Goal: Task Accomplishment & Management: Manage account settings

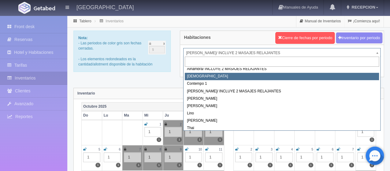
scroll to position [35, 0]
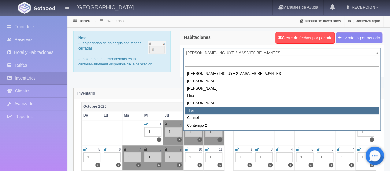
select select "727"
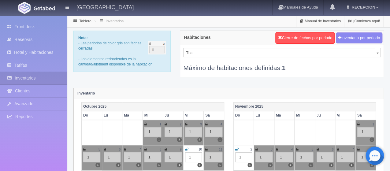
scroll to position [17, 0]
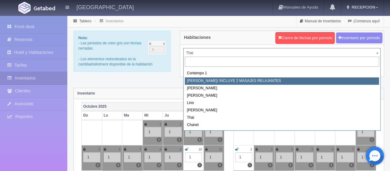
scroll to position [35, 0]
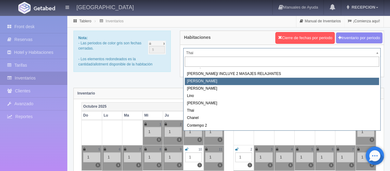
select select "723"
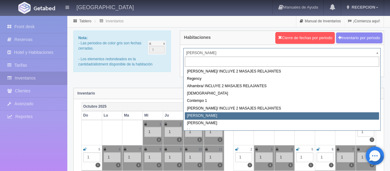
drag, startPoint x: 208, startPoint y: 53, endPoint x: 208, endPoint y: 60, distance: 7.3
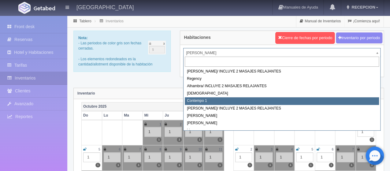
select select "721"
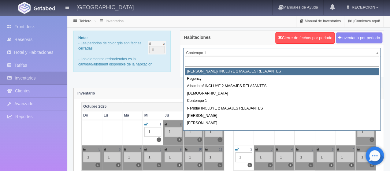
select select "717"
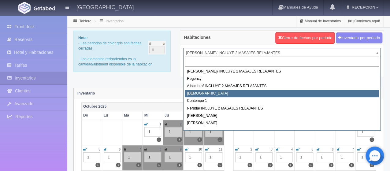
scroll to position [31, 0]
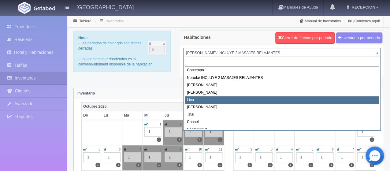
select select "725"
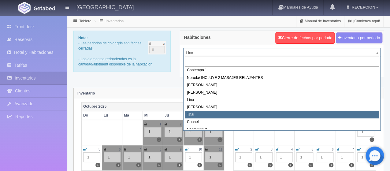
scroll to position [35, 0]
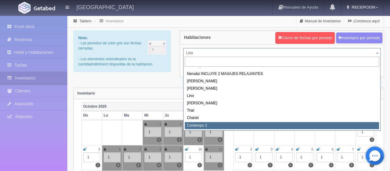
select select "2044"
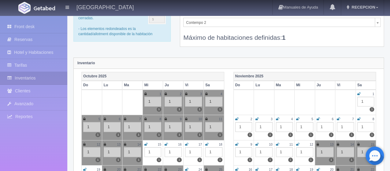
scroll to position [31, 0]
click at [318, 118] on icon at bounding box center [318, 119] width 3 height 4
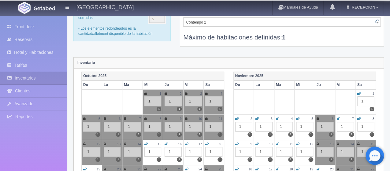
click at [338, 119] on icon at bounding box center [338, 119] width 3 height 4
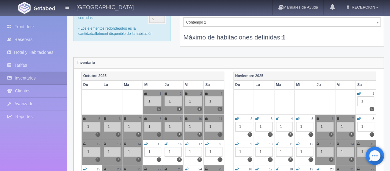
click at [359, 117] on icon at bounding box center [358, 119] width 3 height 4
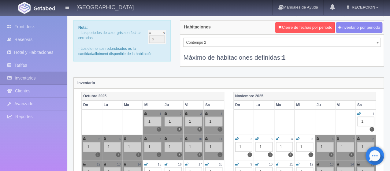
scroll to position [0, 0]
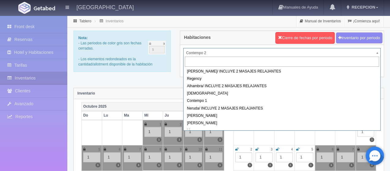
scroll to position [29, 0]
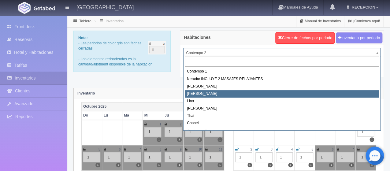
select select "724"
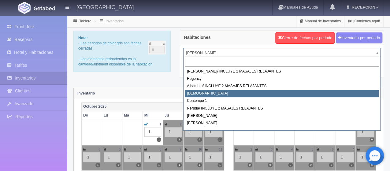
select select "720"
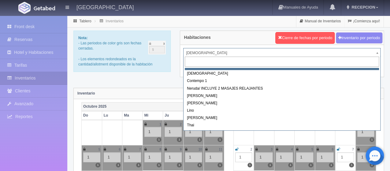
scroll to position [35, 0]
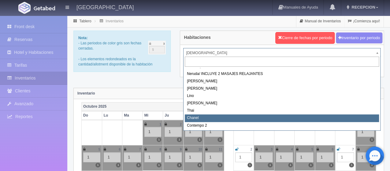
select select "728"
